Goal: Find specific page/section: Find specific page/section

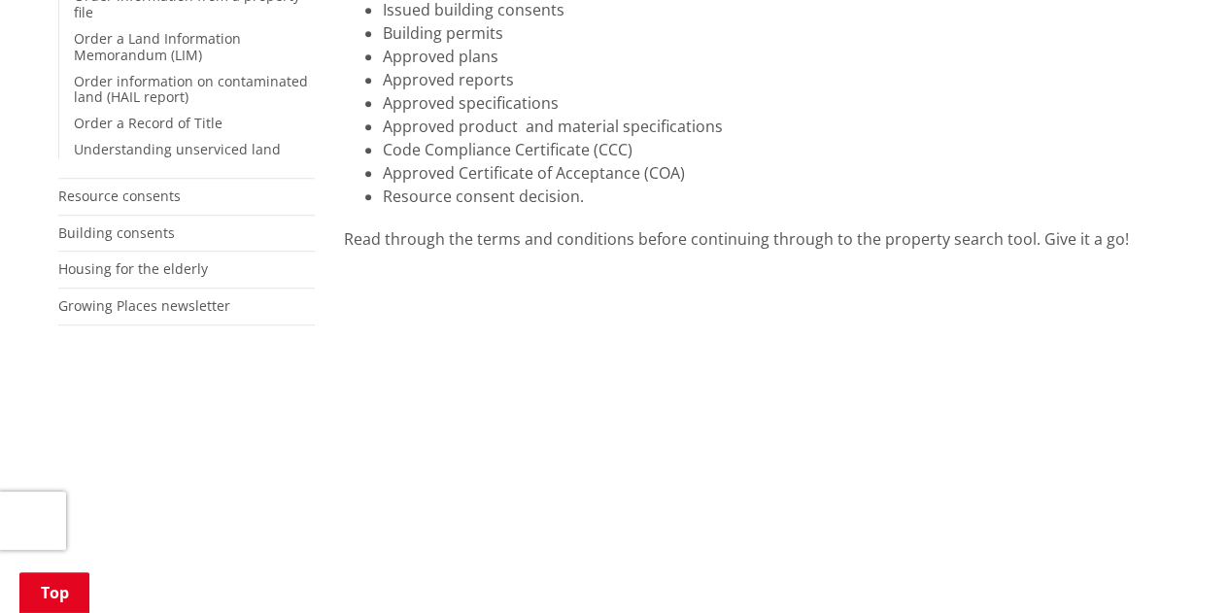
scroll to position [273, 0]
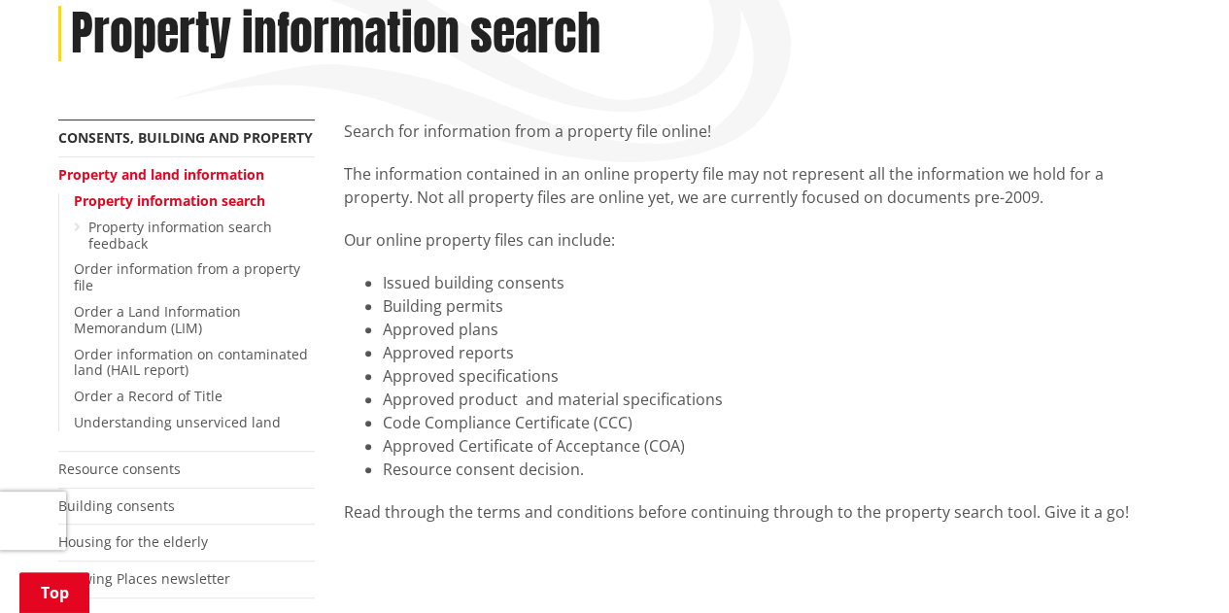
click at [181, 198] on link "Property information search" at bounding box center [169, 200] width 191 height 18
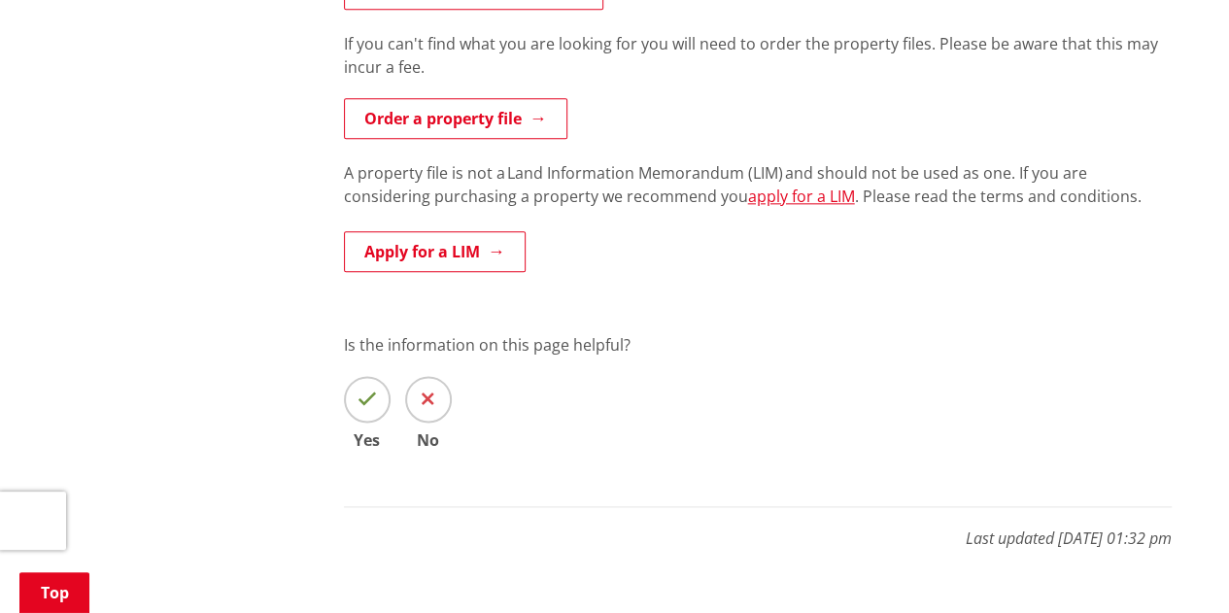
scroll to position [1077, 0]
click at [363, 400] on icon at bounding box center [366, 399] width 19 height 19
click at [0, 0] on input "Yes" at bounding box center [0, 0] width 0 height 0
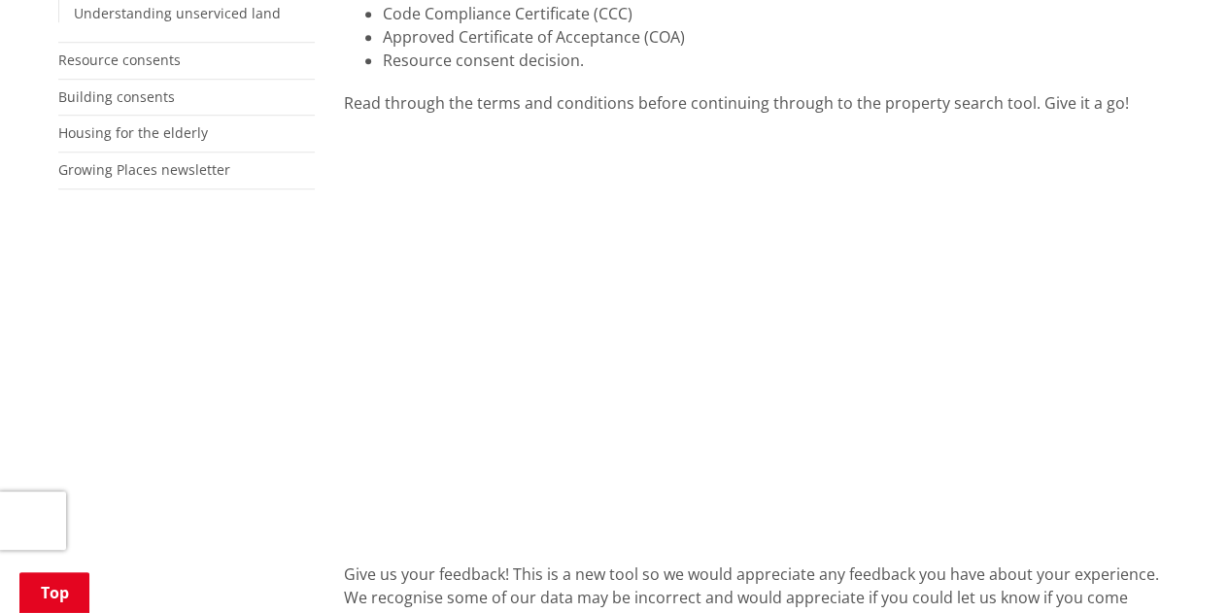
scroll to position [691, 0]
